Goal: Task Accomplishment & Management: Check status

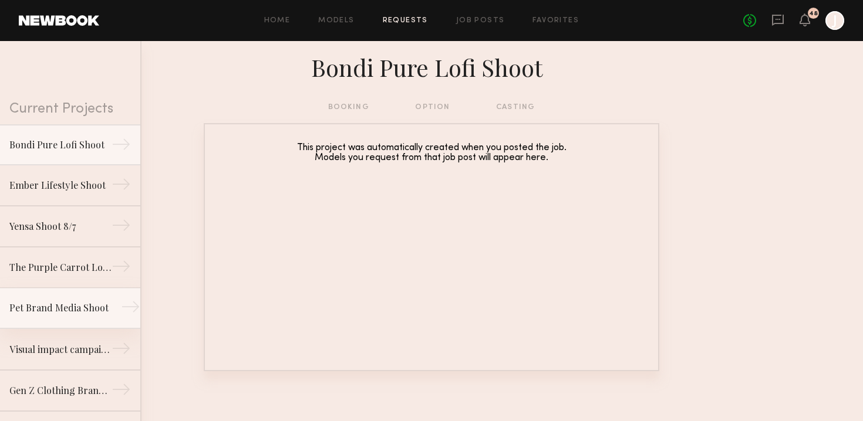
click at [36, 298] on link "Pet Brand Media Shoot →" at bounding box center [70, 308] width 140 height 41
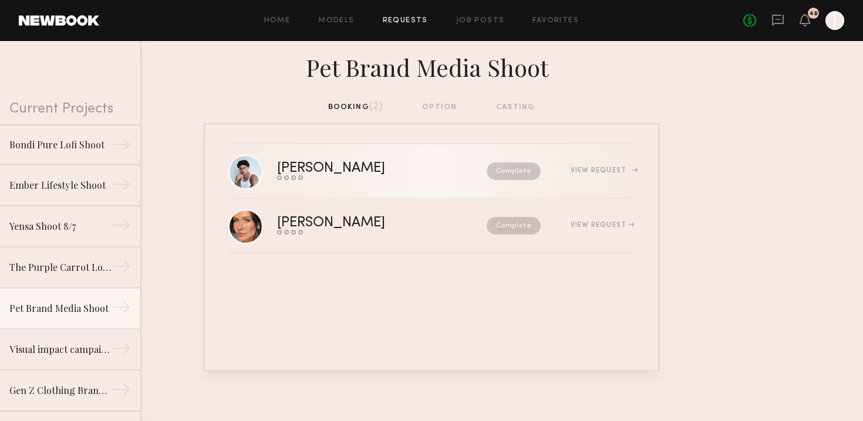
click at [606, 173] on div "View Request" at bounding box center [603, 170] width 64 height 7
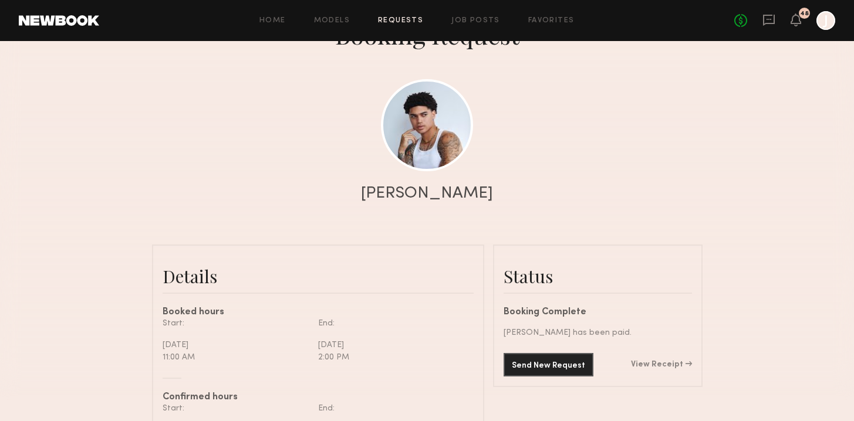
scroll to position [222, 0]
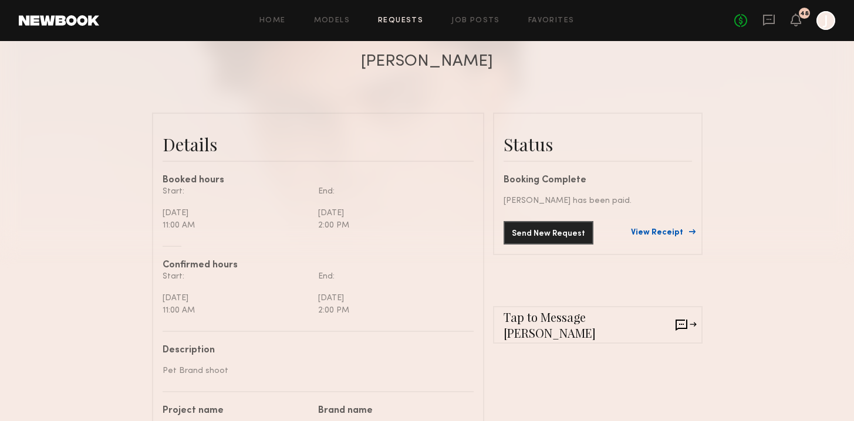
click at [670, 232] on link "View Receipt" at bounding box center [661, 233] width 61 height 8
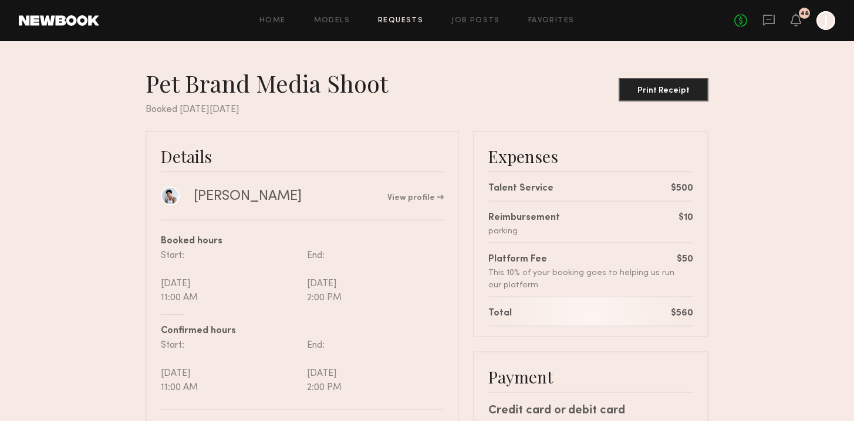
scroll to position [2, 0]
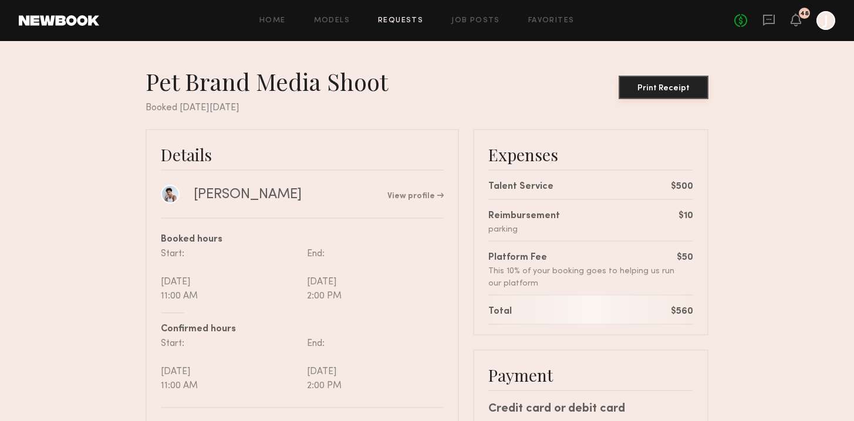
click at [657, 85] on div "Print Receipt" at bounding box center [663, 89] width 80 height 8
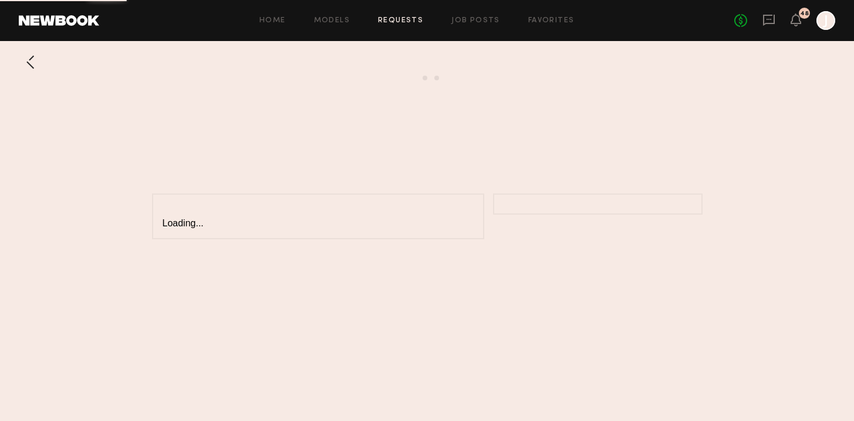
click at [29, 62] on div at bounding box center [30, 61] width 23 height 23
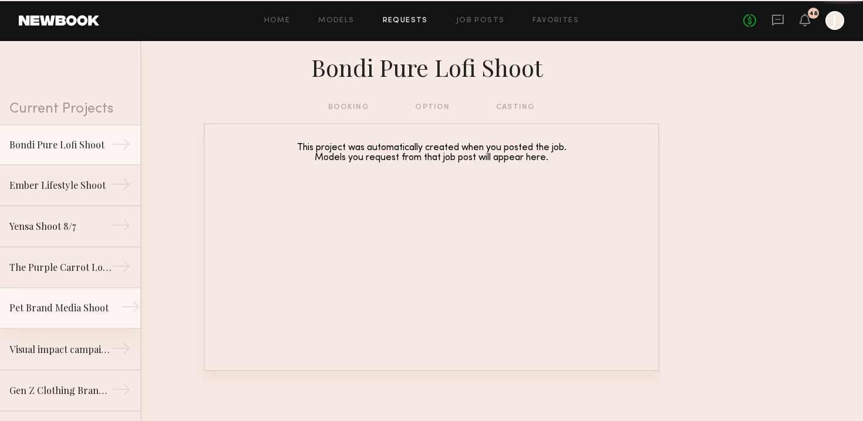
click at [53, 316] on link "Pet Brand Media Shoot →" at bounding box center [70, 308] width 140 height 41
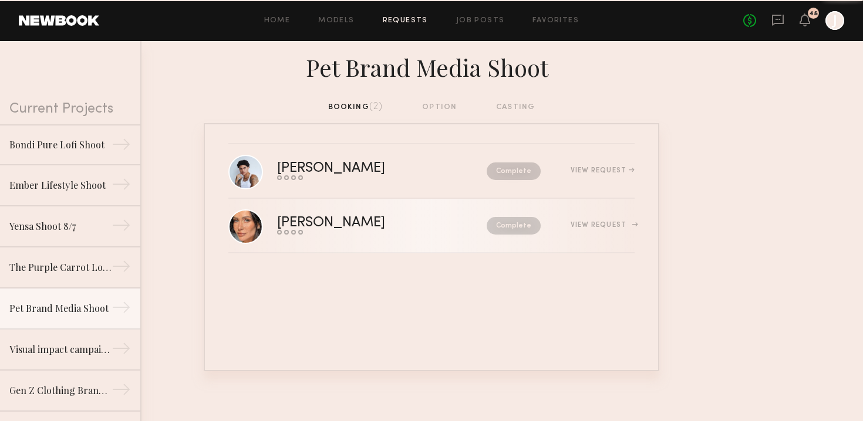
click at [604, 227] on div "View Request" at bounding box center [603, 225] width 64 height 7
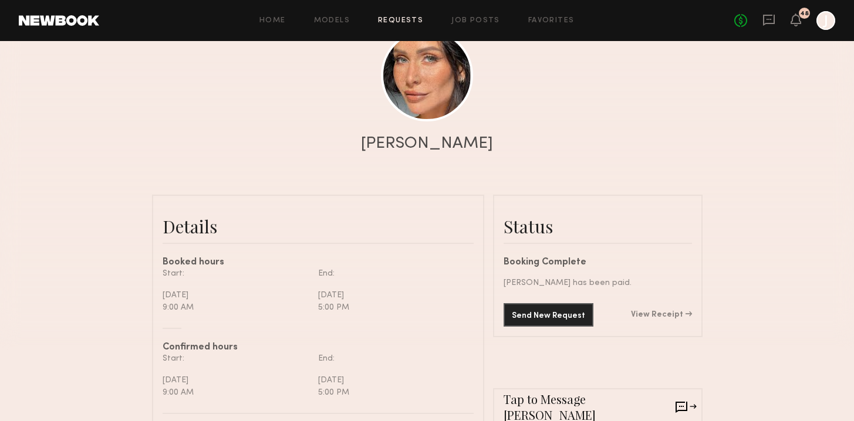
scroll to position [227, 0]
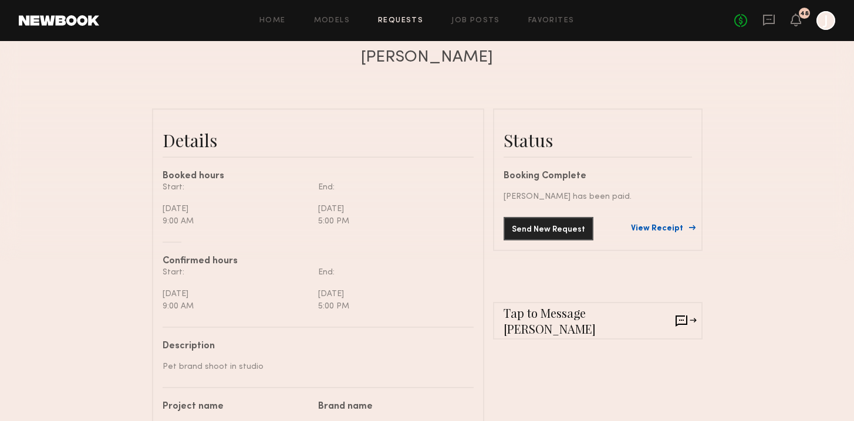
click at [672, 229] on link "View Receipt" at bounding box center [661, 229] width 61 height 8
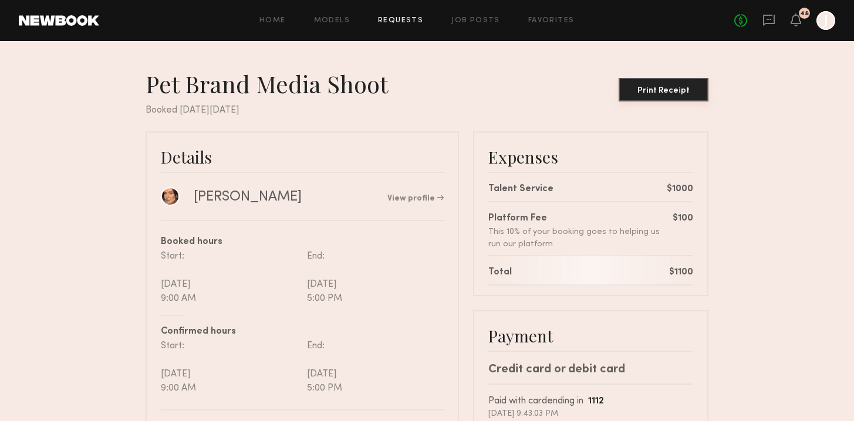
click at [669, 90] on div "Print Receipt" at bounding box center [663, 91] width 80 height 8
click at [414, 21] on link "Requests" at bounding box center [400, 21] width 45 height 8
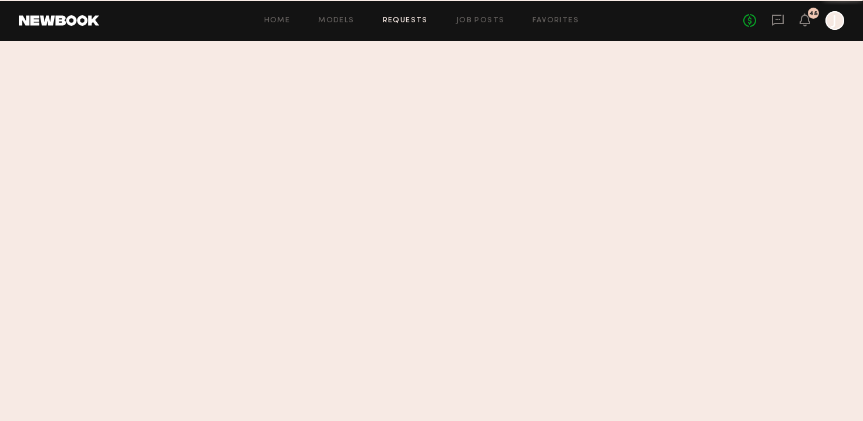
click at [414, 21] on link "Requests" at bounding box center [405, 21] width 45 height 8
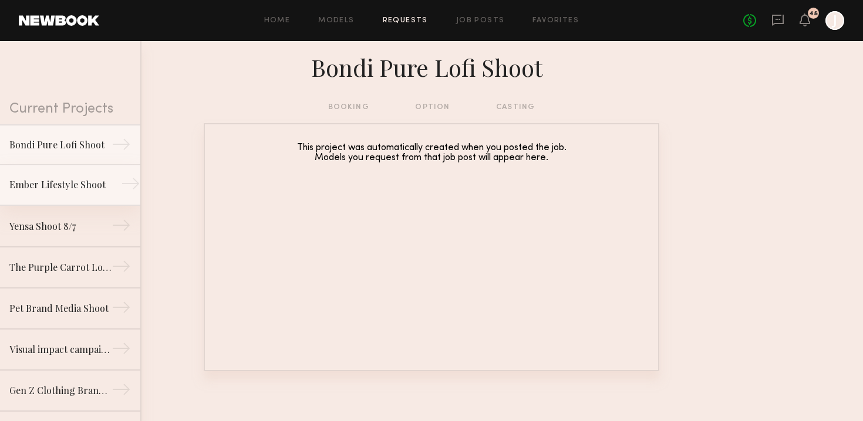
click at [87, 184] on div "Ember Lifestyle Shoot" at bounding box center [60, 185] width 102 height 14
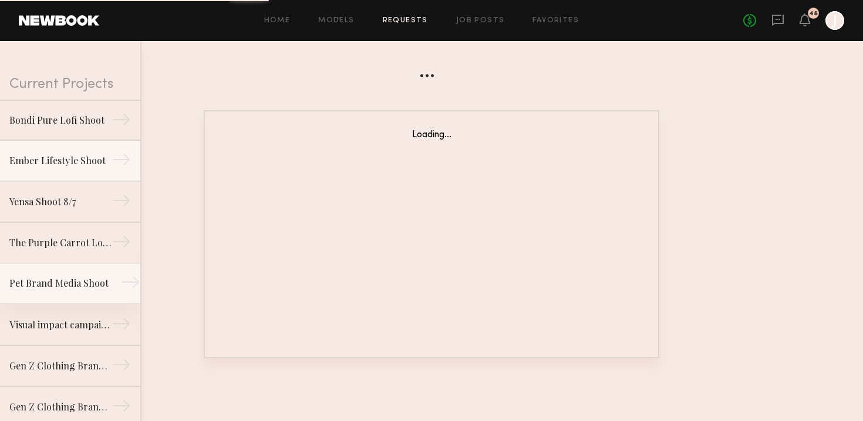
scroll to position [84, 0]
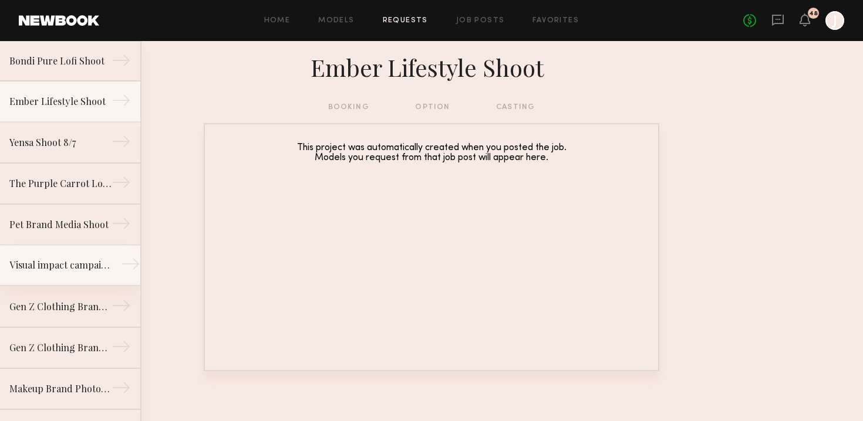
click at [59, 259] on div "Visual impact campaign" at bounding box center [60, 265] width 102 height 14
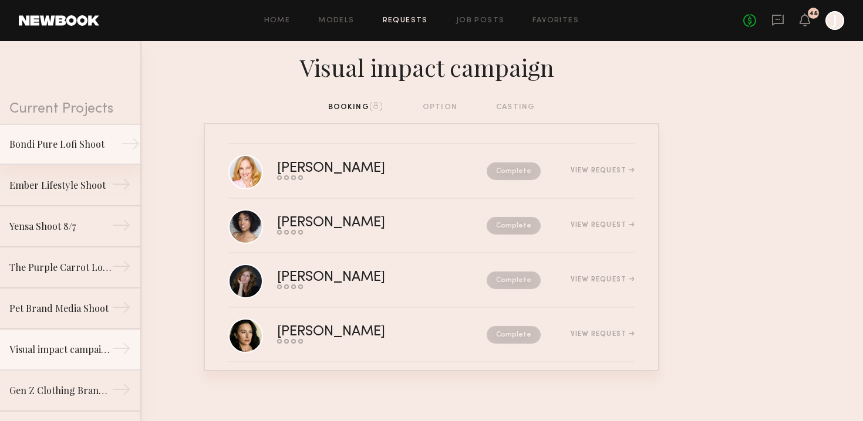
click at [110, 140] on link "Bondi Pure Lofi Shoot →" at bounding box center [70, 144] width 140 height 41
